Goal: Obtain resource: Download file/media

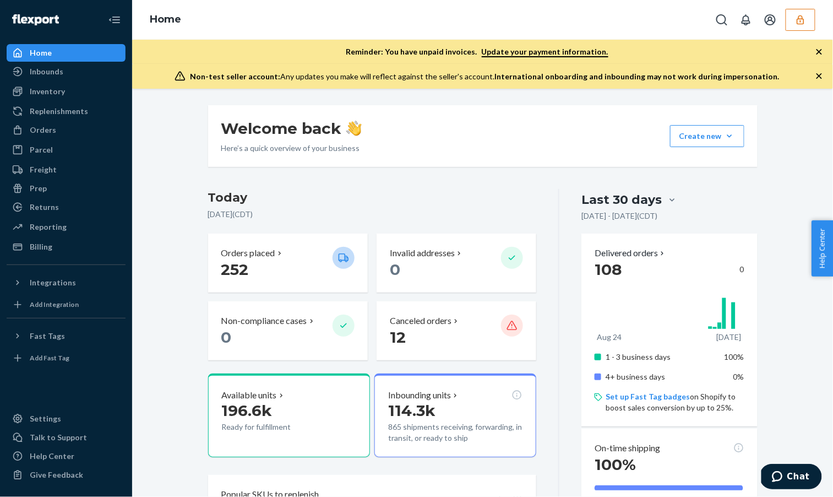
click at [818, 47] on icon "button" at bounding box center [819, 51] width 11 height 11
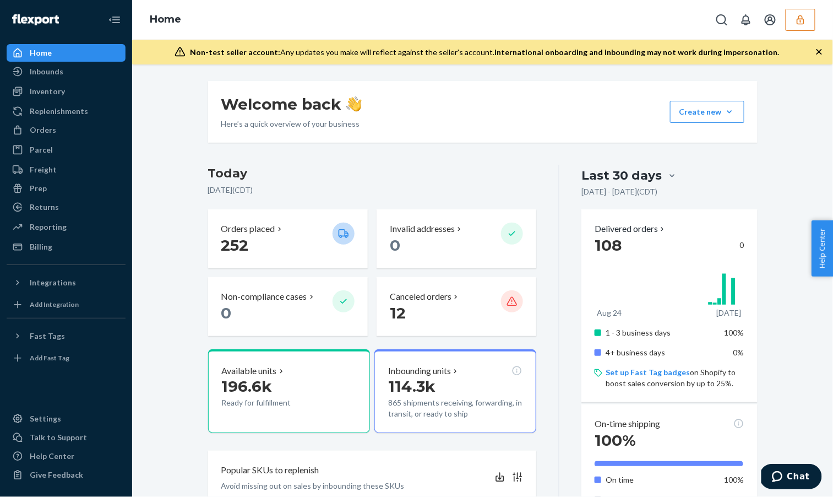
click at [819, 52] on icon "button" at bounding box center [819, 52] width 6 height 6
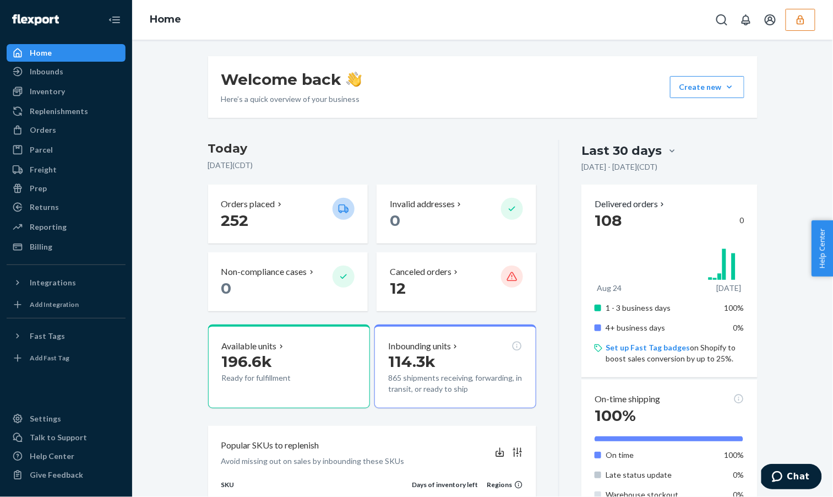
click at [804, 30] on button "button" at bounding box center [801, 20] width 30 height 22
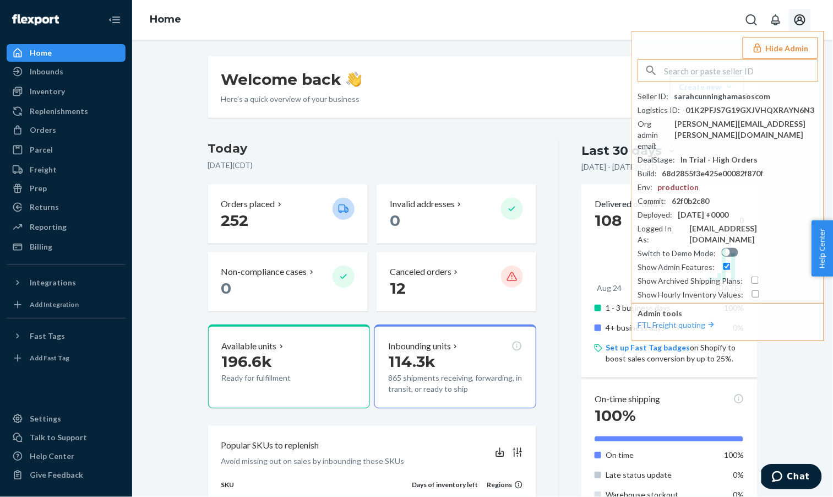
click at [802, 23] on icon "Open account menu" at bounding box center [799, 19] width 13 height 13
click at [542, 32] on div "Home Settings Log out Hide Admin Seller ID : sarahcunninghamasoscom Logistics I…" at bounding box center [482, 20] width 701 height 40
click at [45, 224] on div "Reporting" at bounding box center [48, 226] width 37 height 11
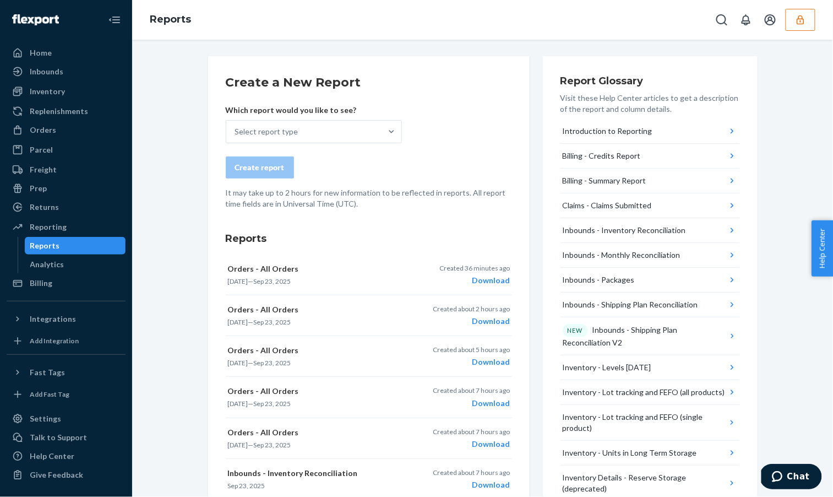
click at [372, 118] on div "Which report would you like to see? Select report type" at bounding box center [314, 124] width 176 height 39
click at [320, 119] on div "Which report would you like to see? Select report type" at bounding box center [314, 124] width 176 height 39
click at [320, 130] on div "Select report type" at bounding box center [303, 132] width 155 height 22
click at [236, 130] on input "Select report type" at bounding box center [235, 131] width 1 height 11
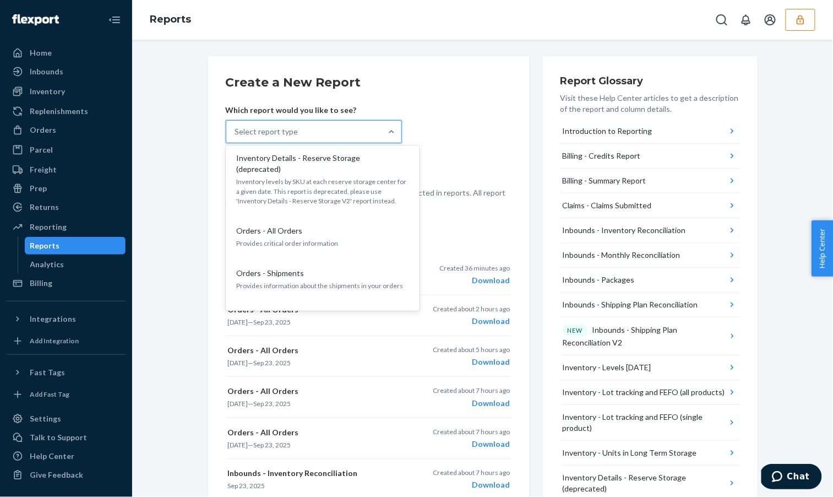
scroll to position [578, 0]
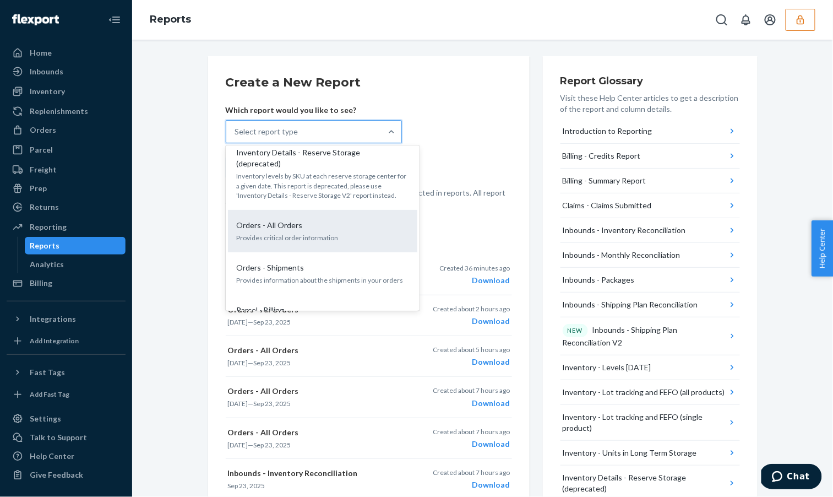
click at [317, 233] on p "Provides critical order information" at bounding box center [323, 237] width 172 height 9
click at [236, 137] on input "option Orders - All Orders focused, 14 of 26. 26 results available. Use Up and …" at bounding box center [235, 131] width 1 height 11
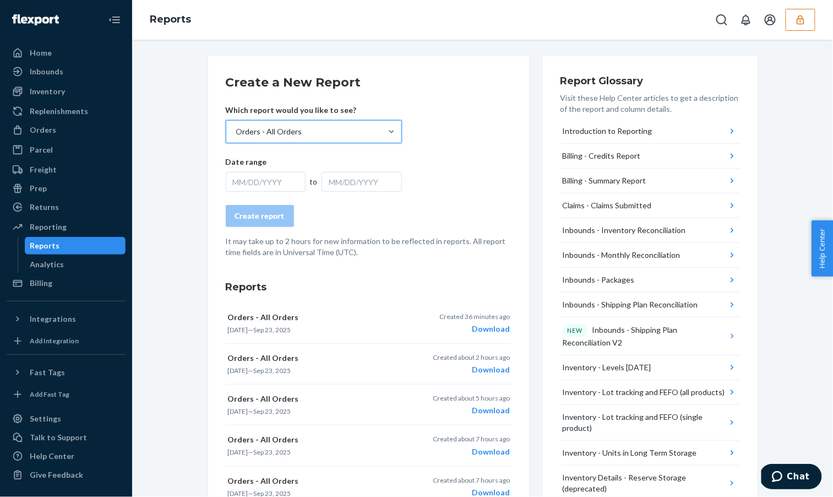
click at [277, 175] on div "MM/DD/YYYY" at bounding box center [266, 182] width 80 height 20
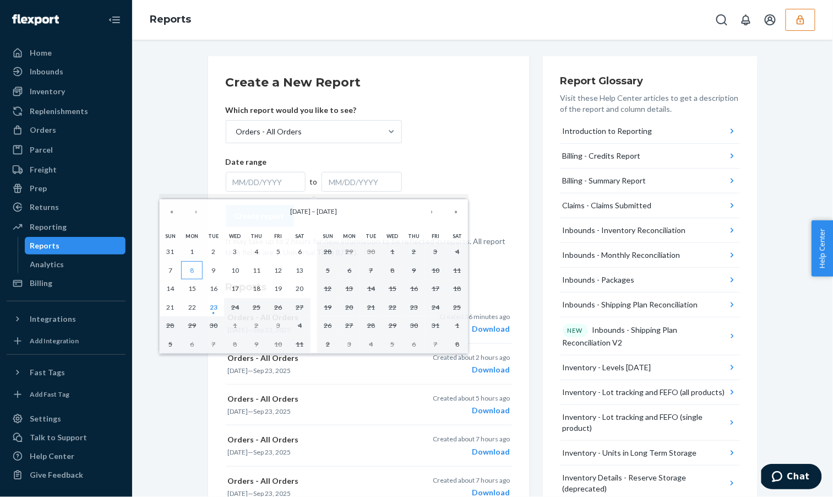
click at [196, 271] on button "8" at bounding box center [191, 270] width 21 height 19
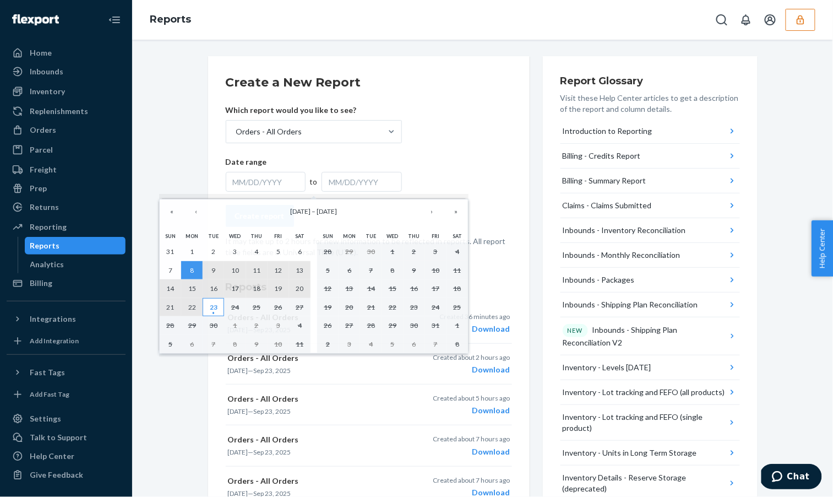
click at [213, 304] on abbr "23" at bounding box center [214, 307] width 8 height 8
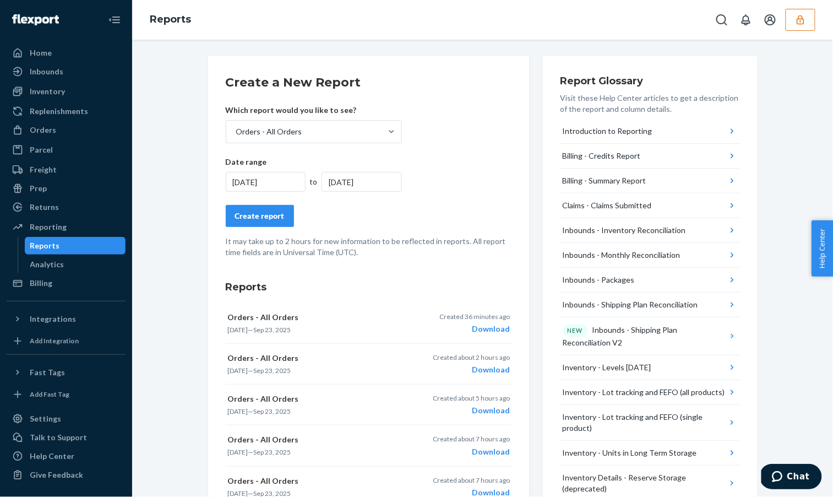
click at [259, 216] on div "Create report" at bounding box center [260, 215] width 50 height 11
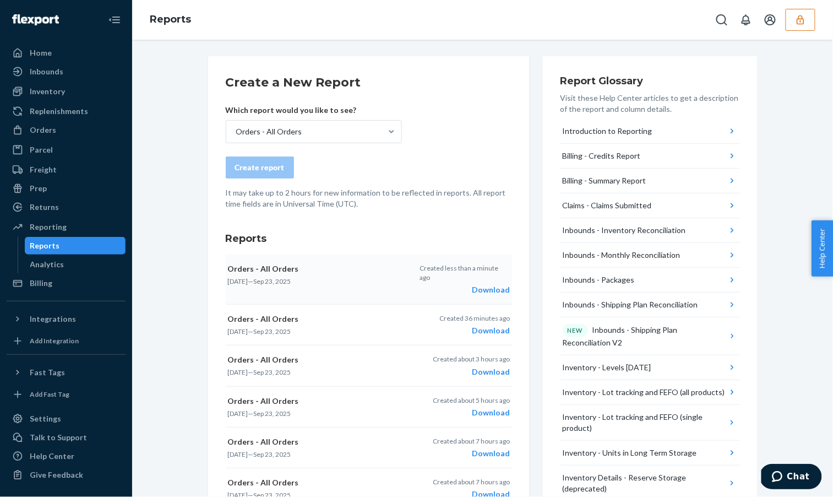
click at [493, 284] on div "Download" at bounding box center [465, 289] width 90 height 11
